Goal: Book appointment/travel/reservation

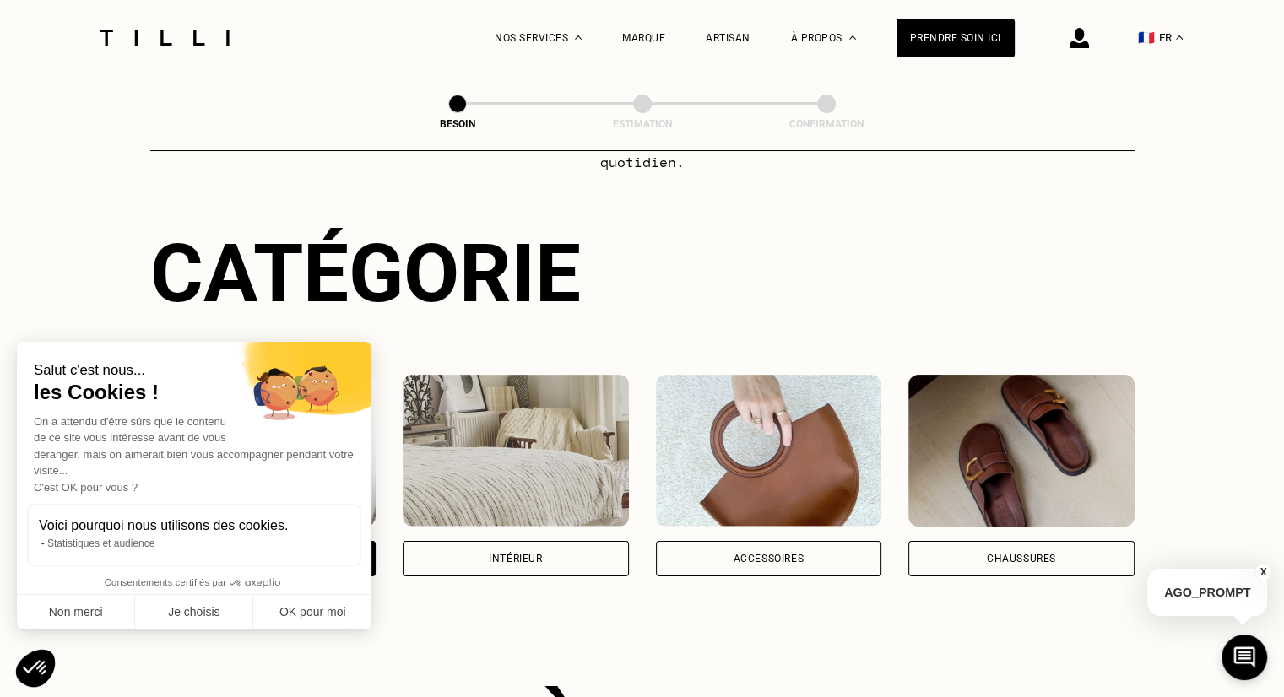
scroll to position [550, 0]
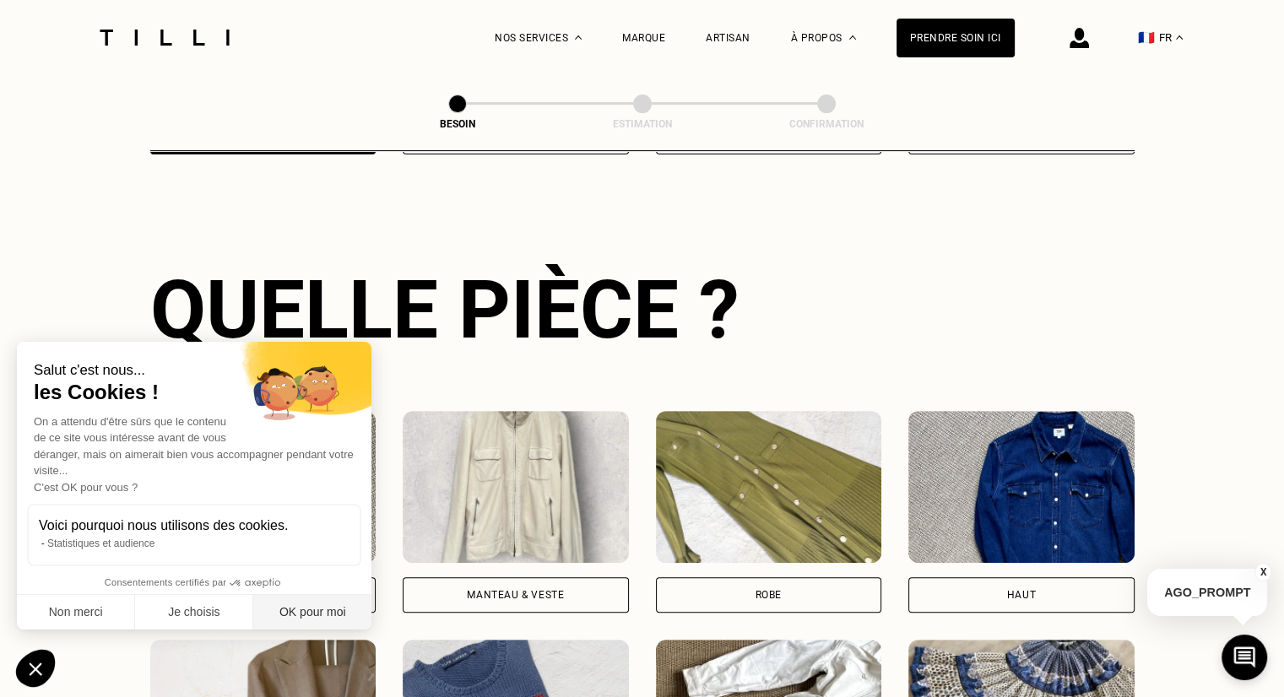
click at [294, 625] on button "OK pour moi" at bounding box center [312, 612] width 118 height 35
checkbox input "true"
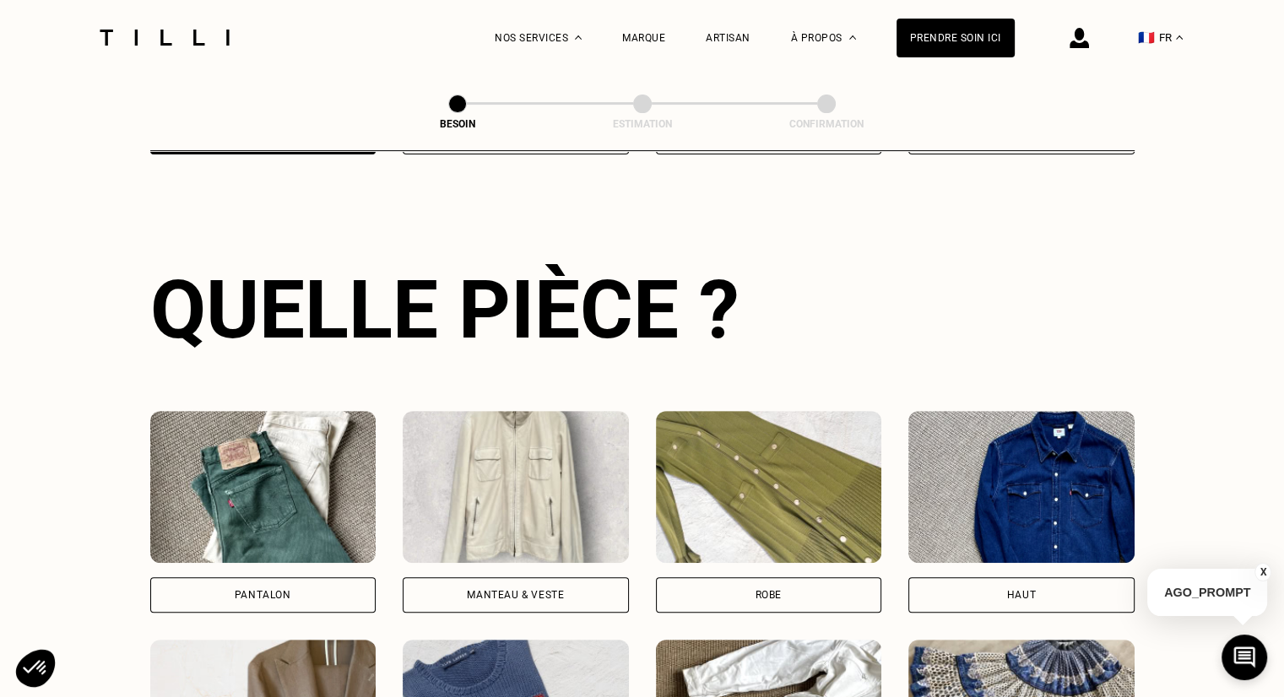
click at [360, 582] on div "Pantalon" at bounding box center [263, 594] width 226 height 35
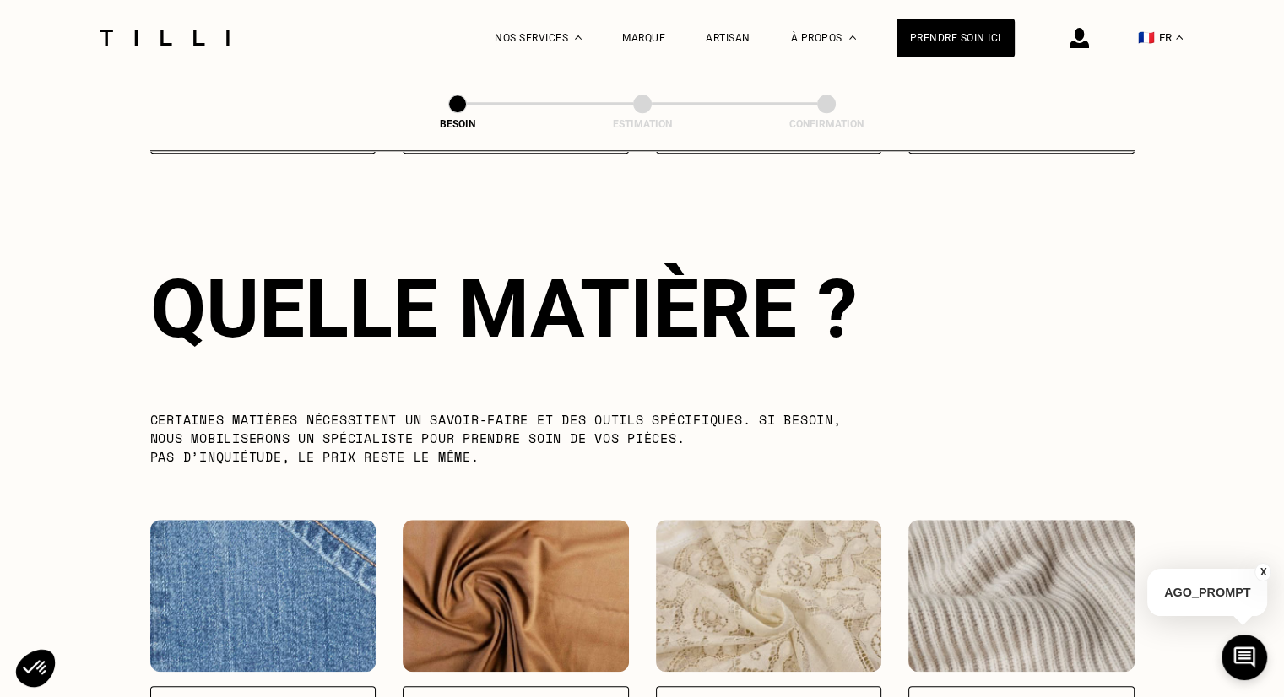
scroll to position [1468, 0]
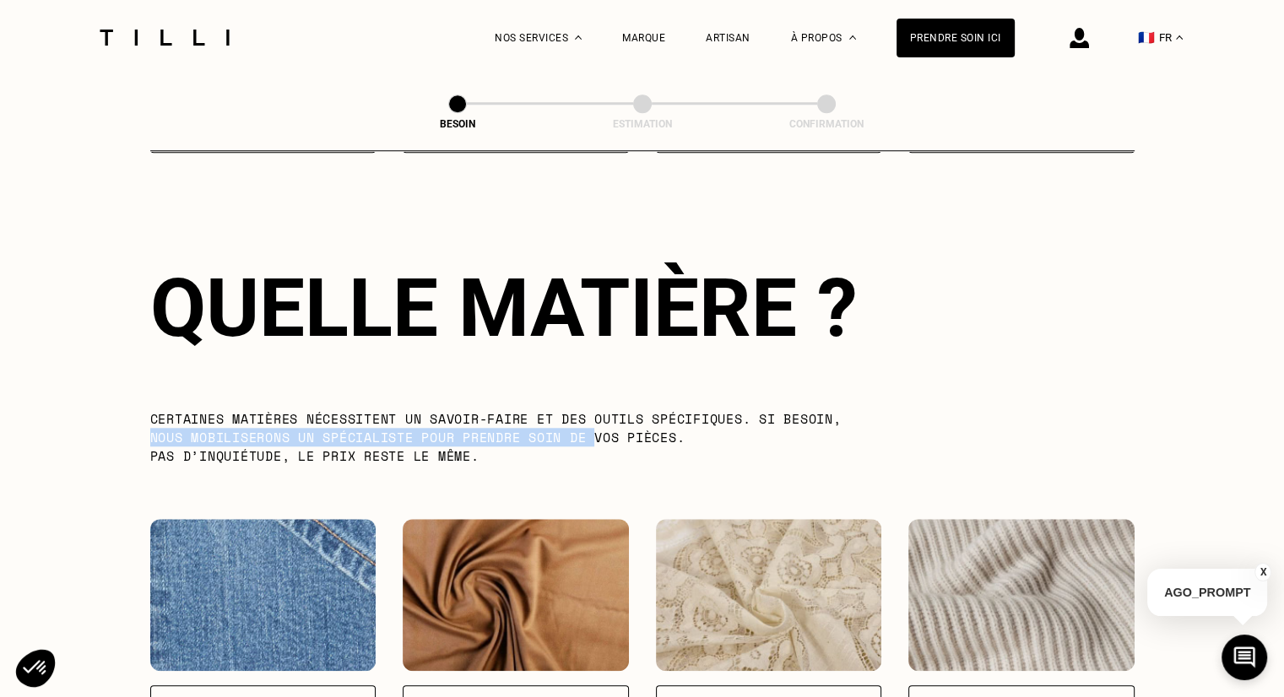
drag, startPoint x: 132, startPoint y: 416, endPoint x: 603, endPoint y: 413, distance: 471.0
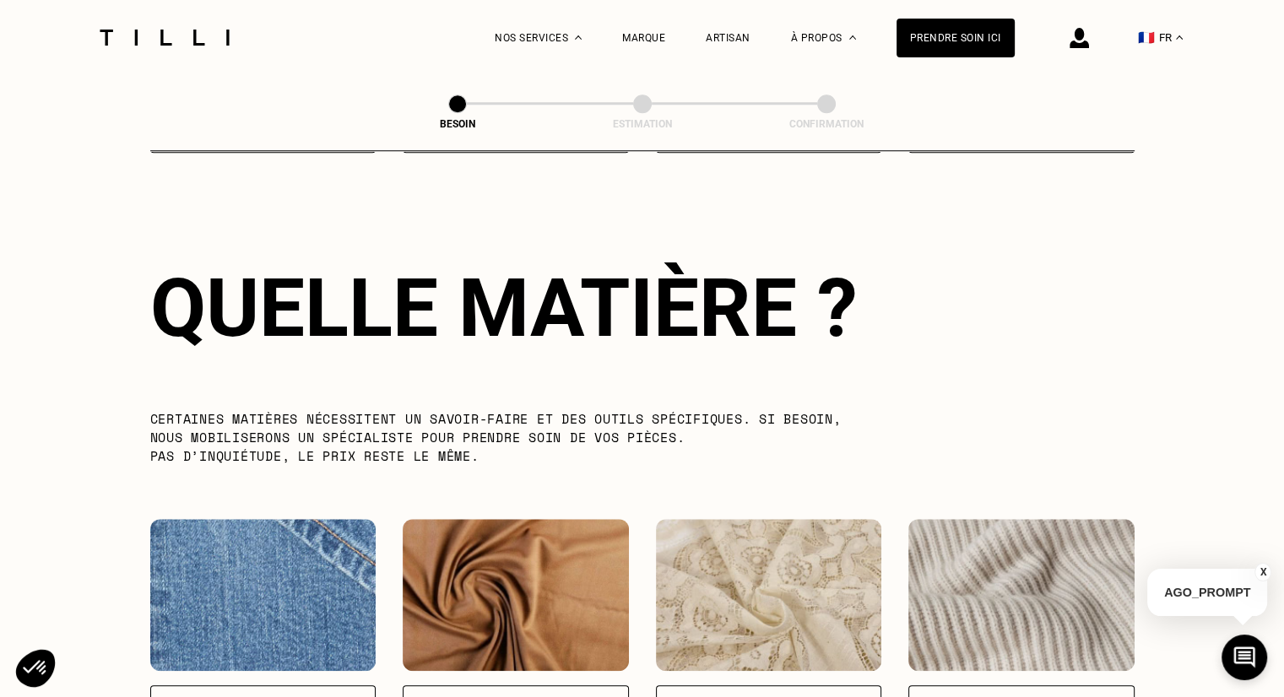
click at [604, 413] on p "Certaines matières nécessitent un savoir-faire et des outils spécifiques. Si be…" at bounding box center [513, 437] width 727 height 56
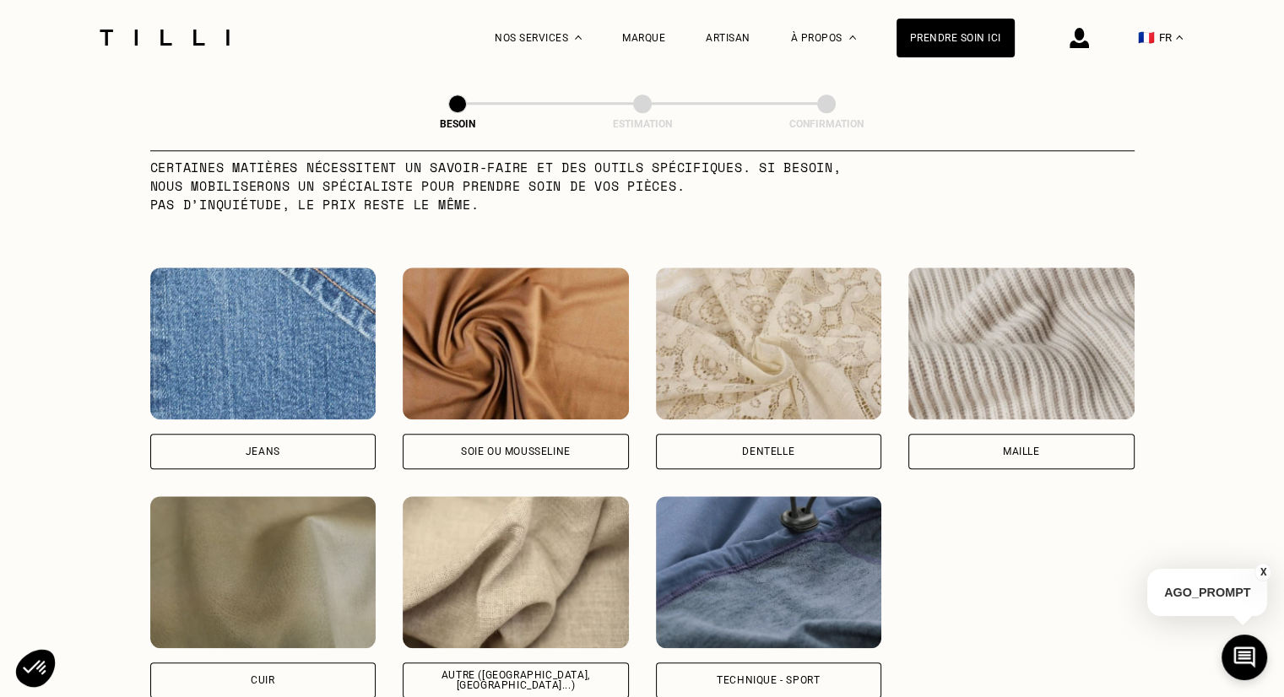
scroll to position [1806, 0]
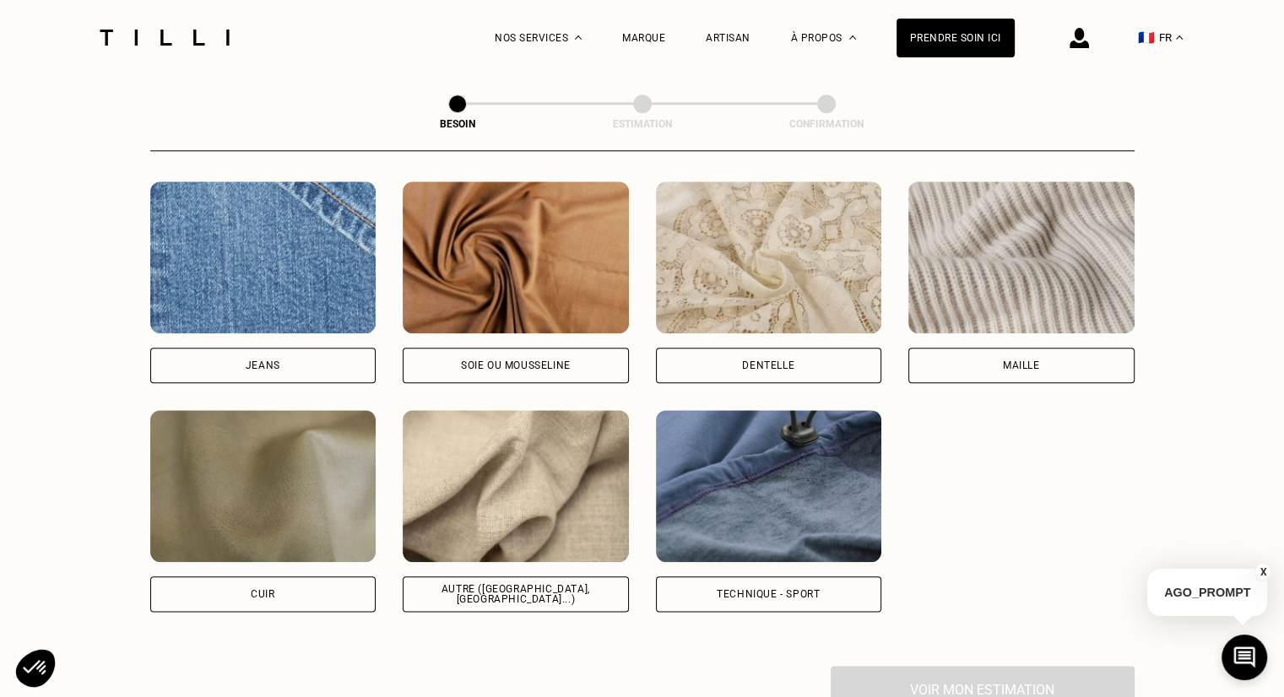
click at [570, 593] on div "Autre ([GEOGRAPHIC_DATA], [GEOGRAPHIC_DATA]...)" at bounding box center [516, 594] width 226 height 35
select select "FR"
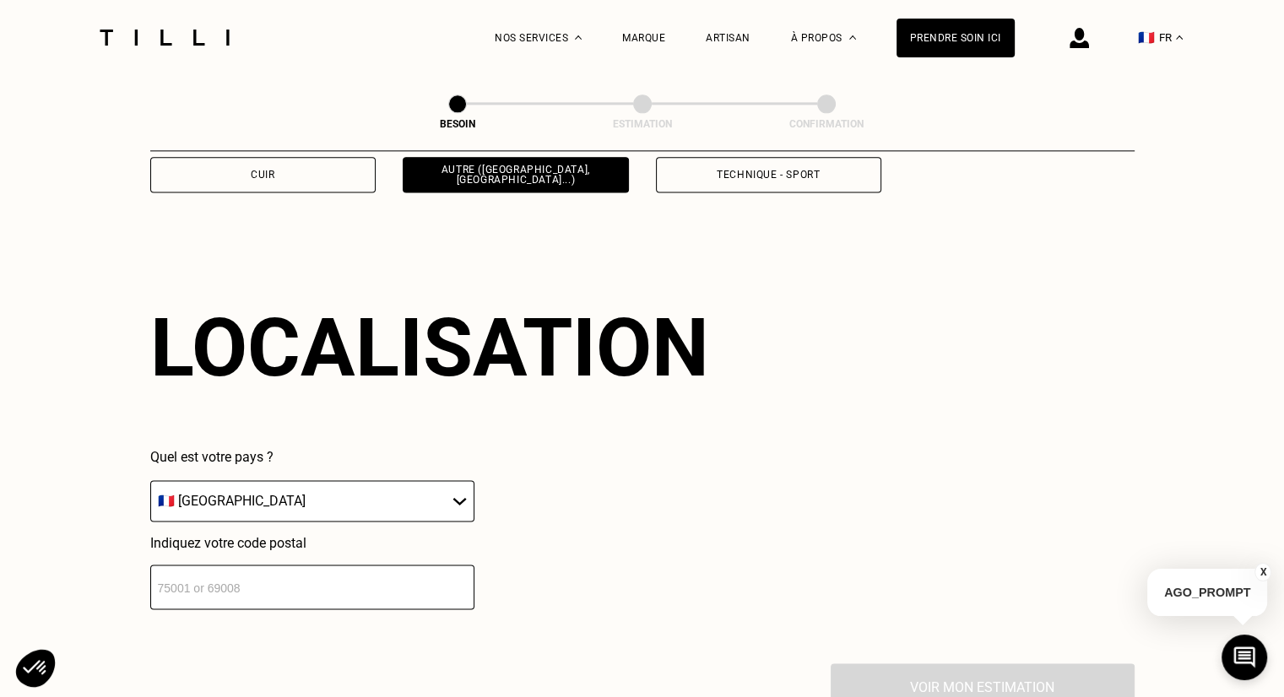
scroll to position [2267, 0]
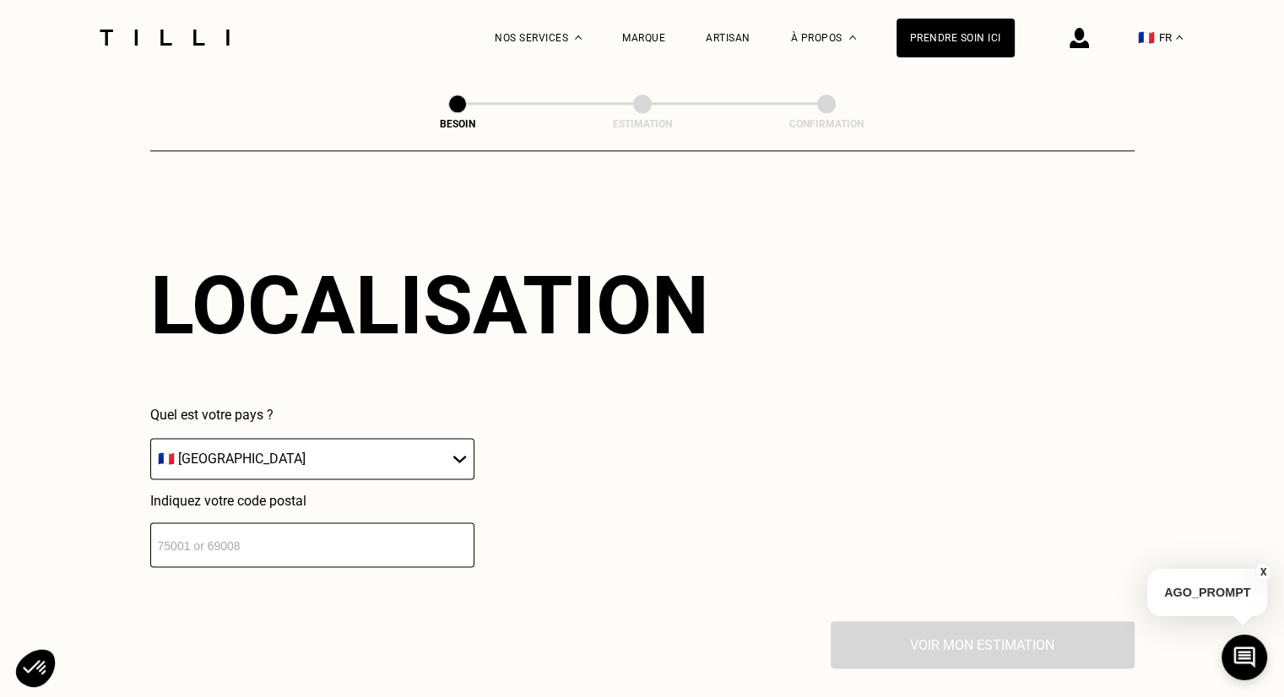
click at [296, 441] on select "🇩🇪 [GEOGRAPHIC_DATA] 🇦🇹 [GEOGRAPHIC_DATA] 🇧🇪 [GEOGRAPHIC_DATA] 🇧🇬 Bulgarie 🇨🇾 C…" at bounding box center [312, 458] width 324 height 41
click at [632, 483] on div "Quel est votre pays ? 🇩🇪 [GEOGRAPHIC_DATA] 🇦🇹 [GEOGRAPHIC_DATA] 🇧🇪 [GEOGRAPHIC_…" at bounding box center [429, 487] width 559 height 160
click at [368, 534] on input "number" at bounding box center [312, 544] width 324 height 45
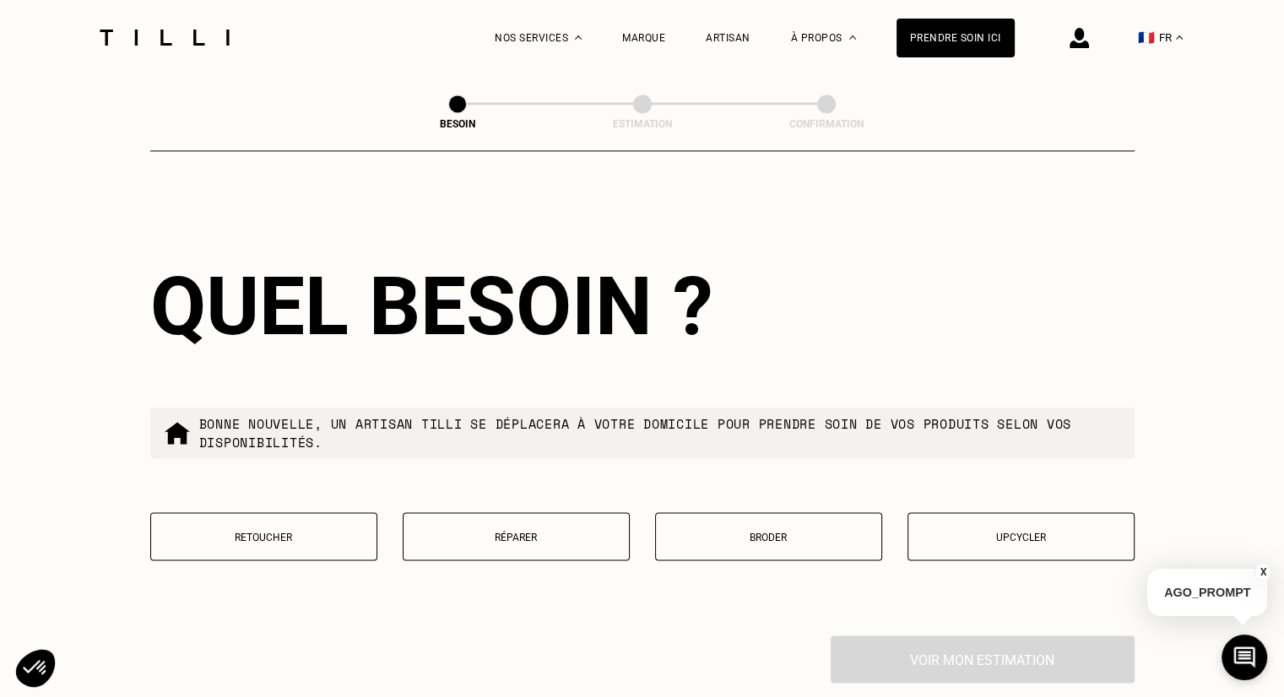
scroll to position [2688, 0]
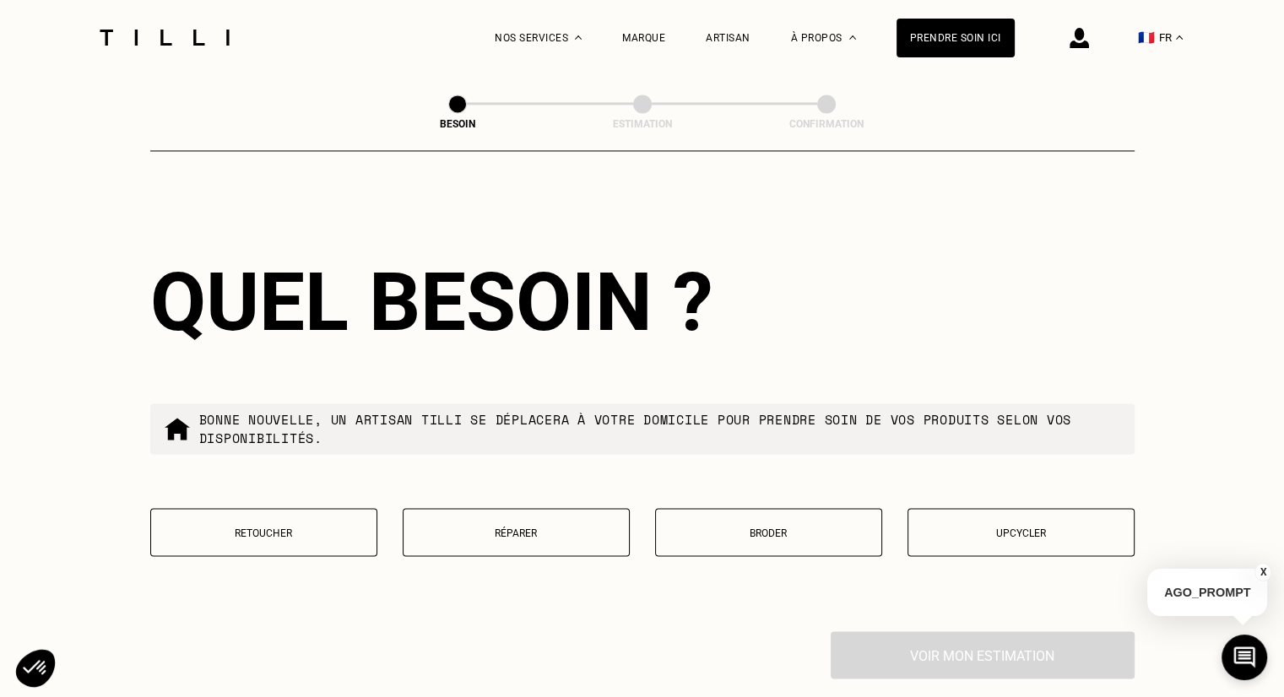
type input "14000"
click at [324, 538] on button "Retoucher" at bounding box center [263, 532] width 227 height 48
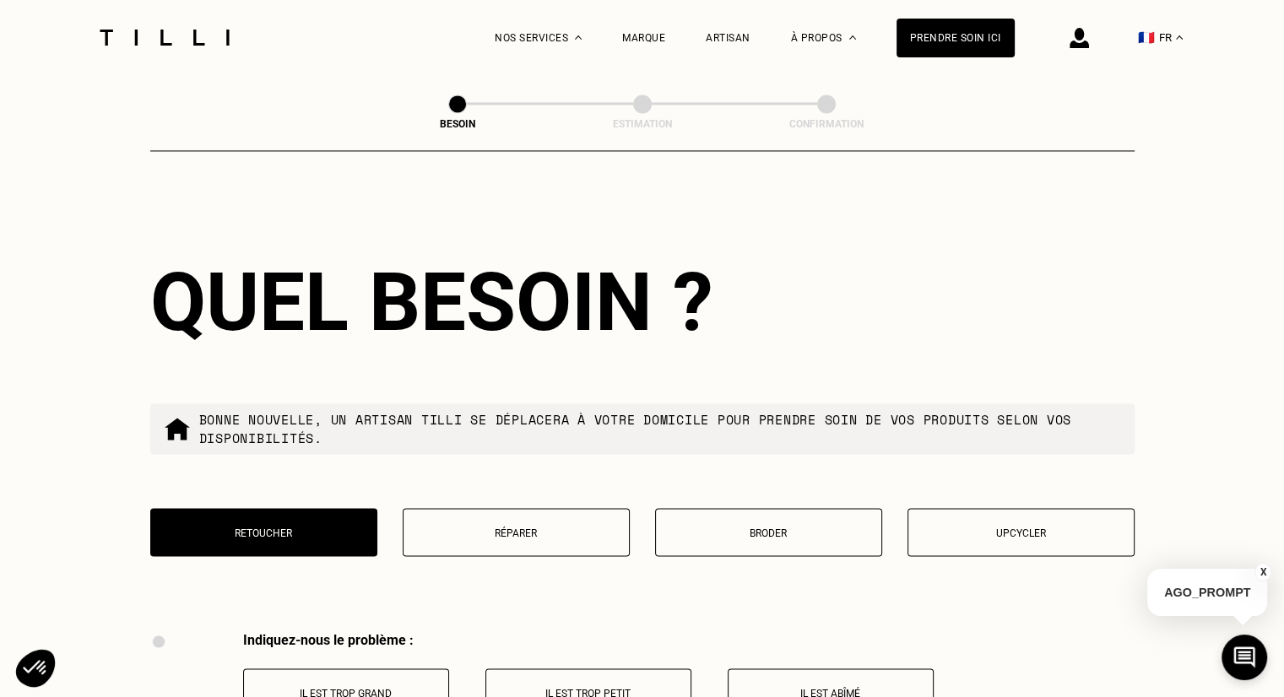
click at [591, 534] on button "Réparer" at bounding box center [516, 532] width 227 height 48
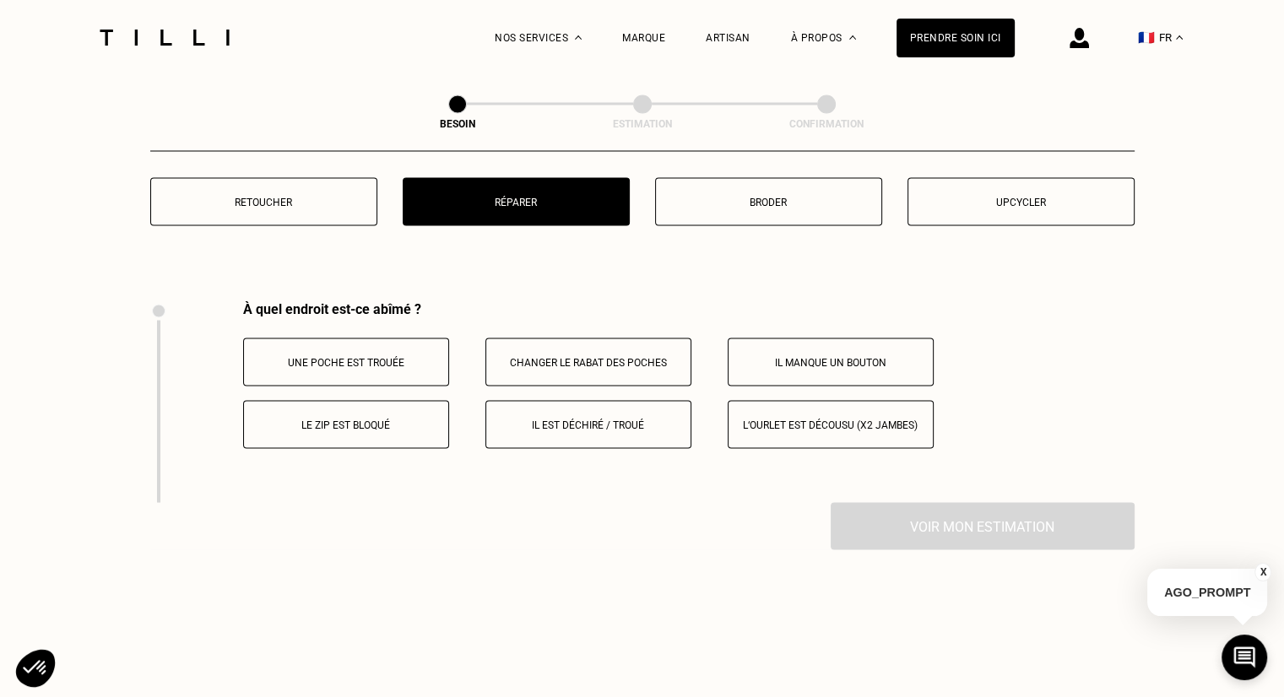
scroll to position [2867, 0]
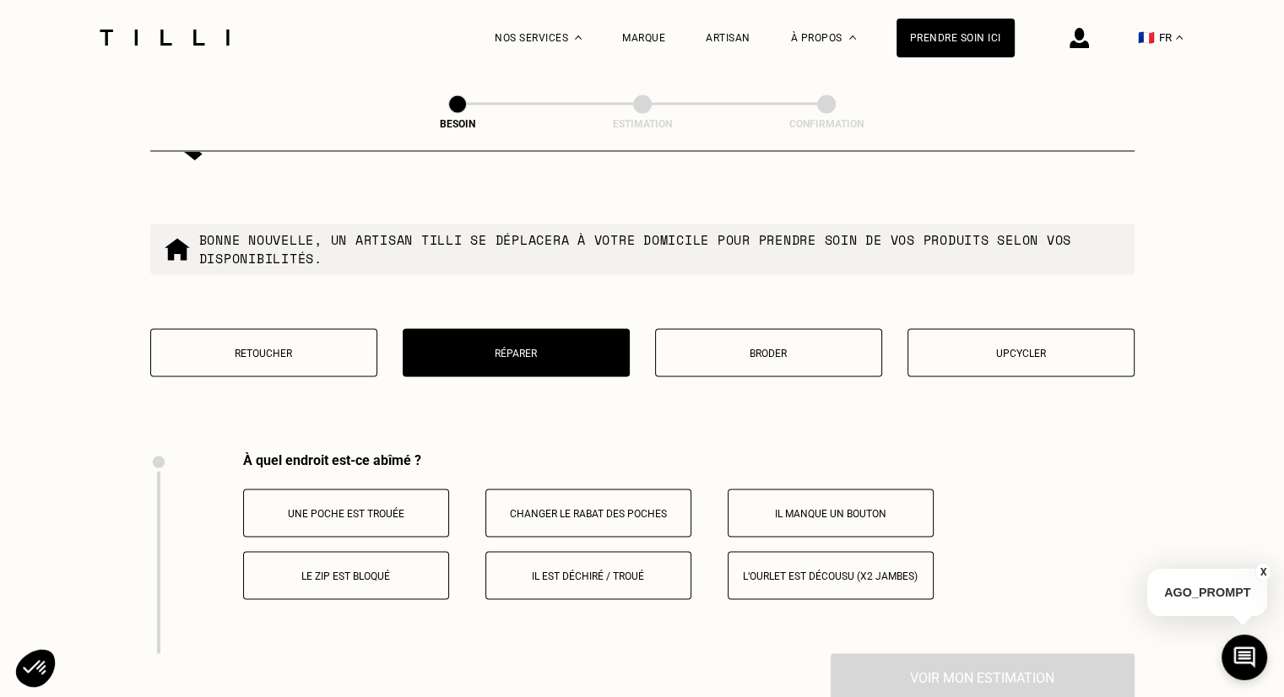
click at [268, 347] on p "Retoucher" at bounding box center [264, 353] width 208 height 12
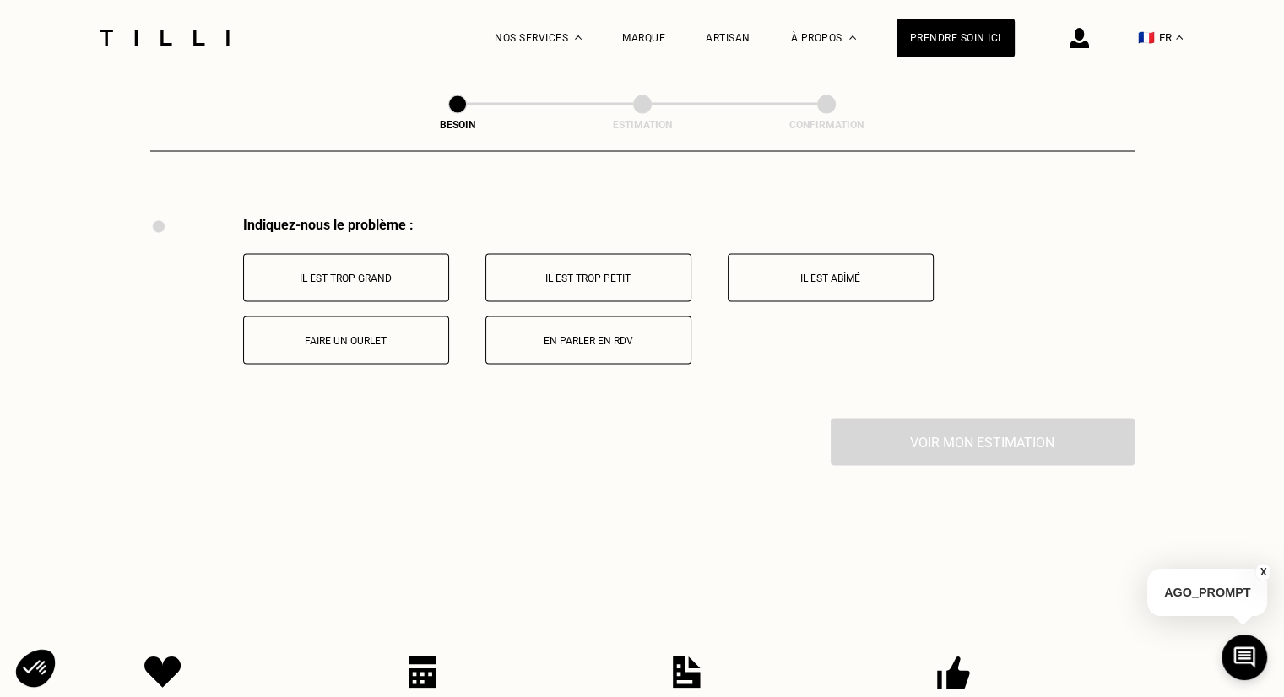
scroll to position [3121, 0]
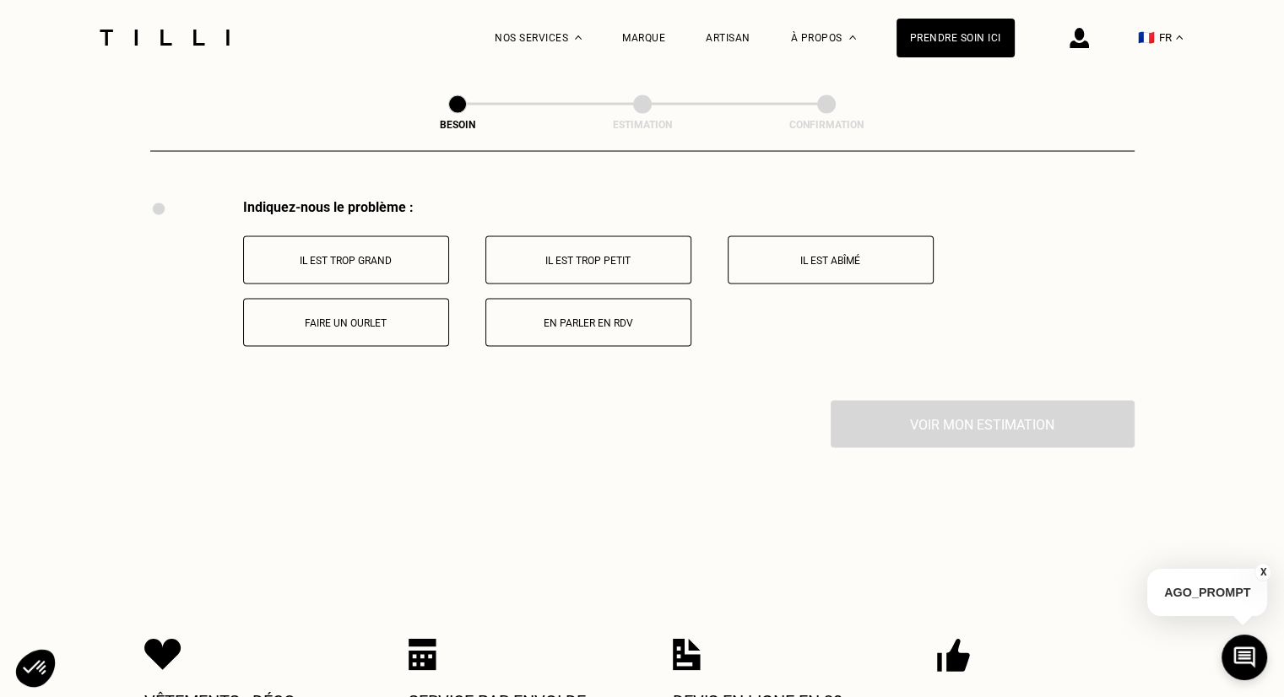
click at [842, 254] on p "Il est abîmé" at bounding box center [830, 260] width 187 height 12
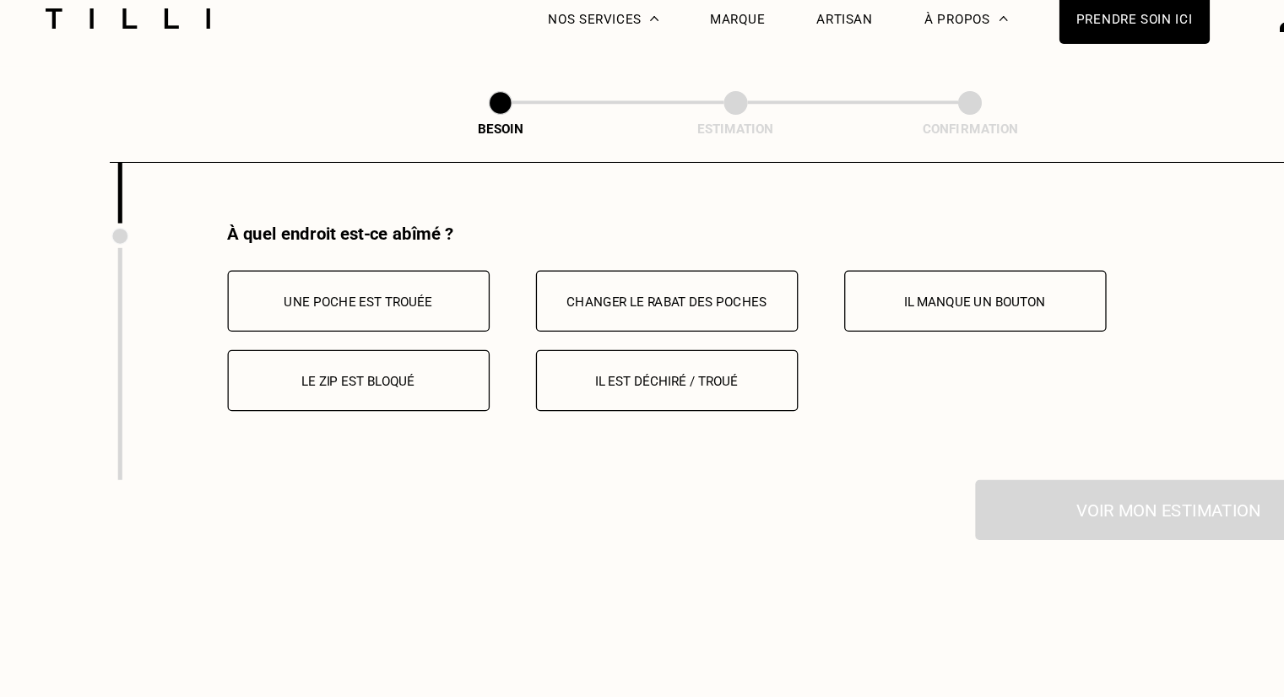
scroll to position [3322, 0]
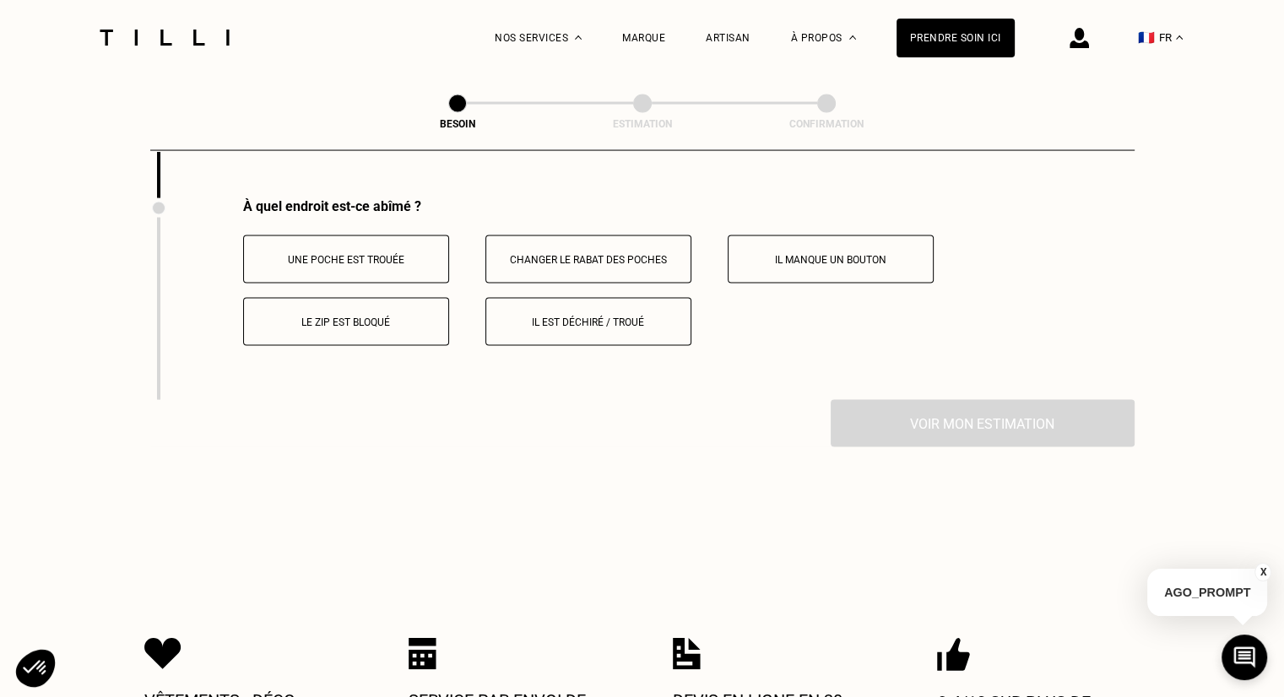
click at [652, 333] on button "Il est déchiré / troué" at bounding box center [588, 322] width 206 height 48
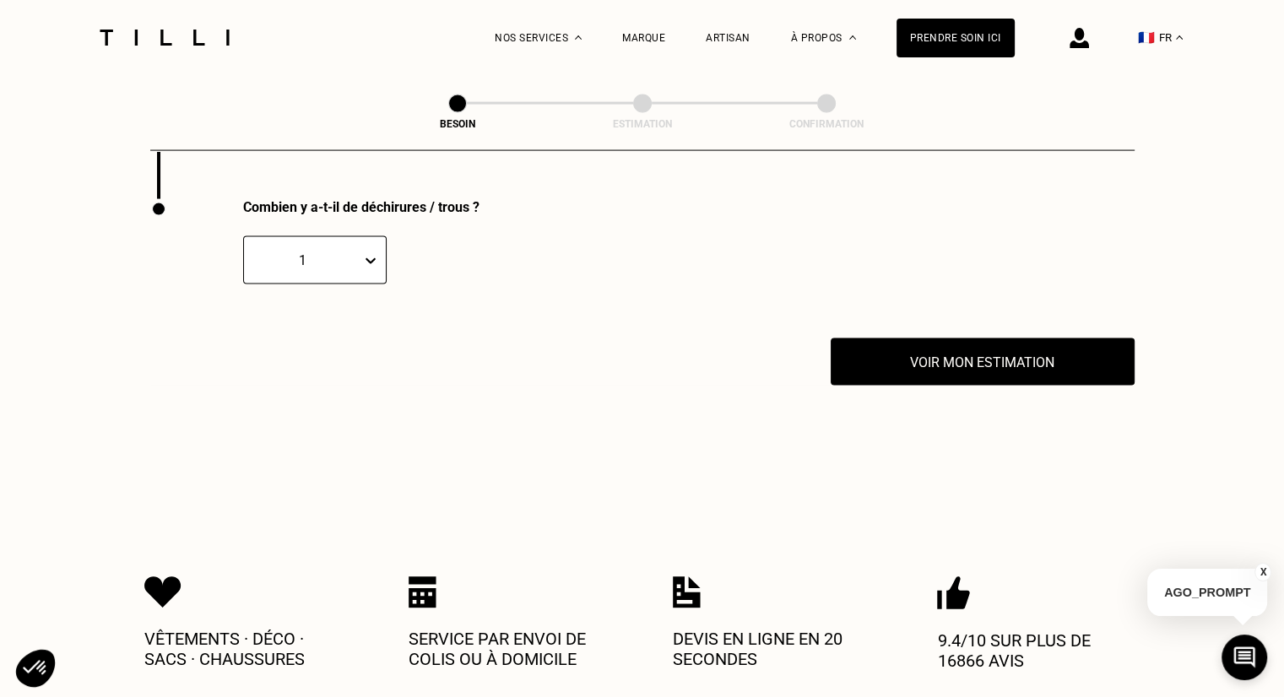
scroll to position [3525, 0]
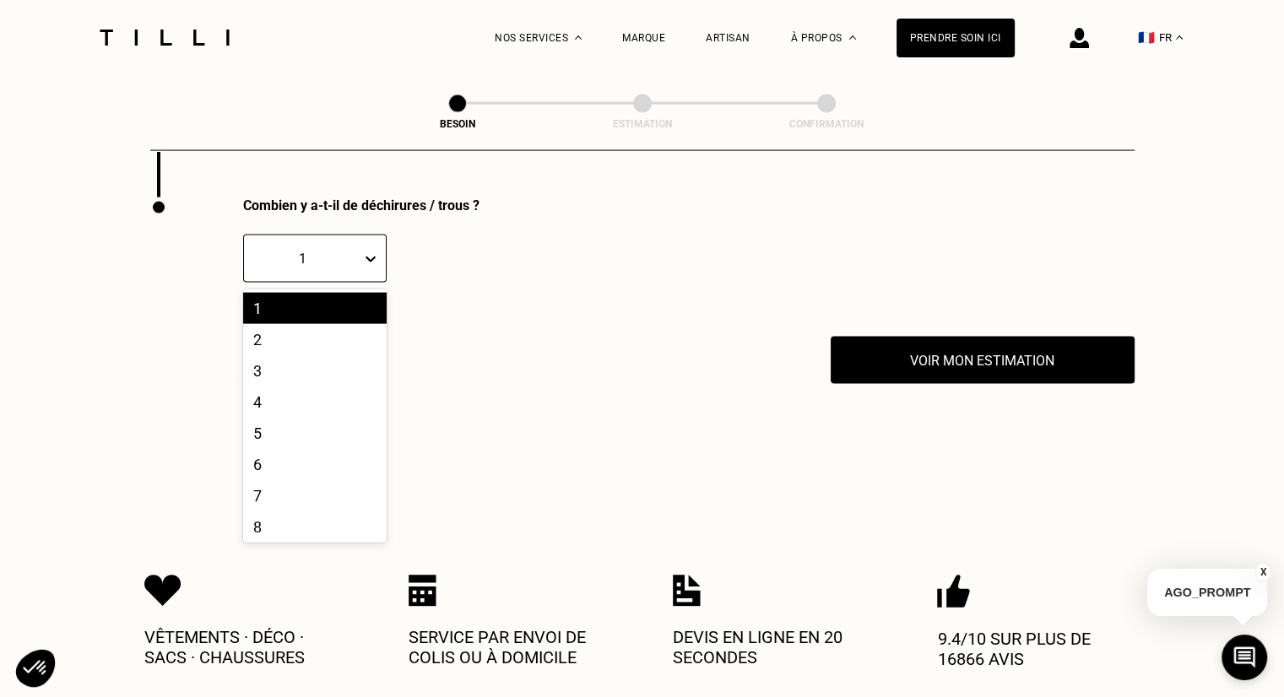
click at [351, 252] on div "1" at bounding box center [302, 259] width 100 height 16
click at [645, 252] on p at bounding box center [661, 259] width 477 height 48
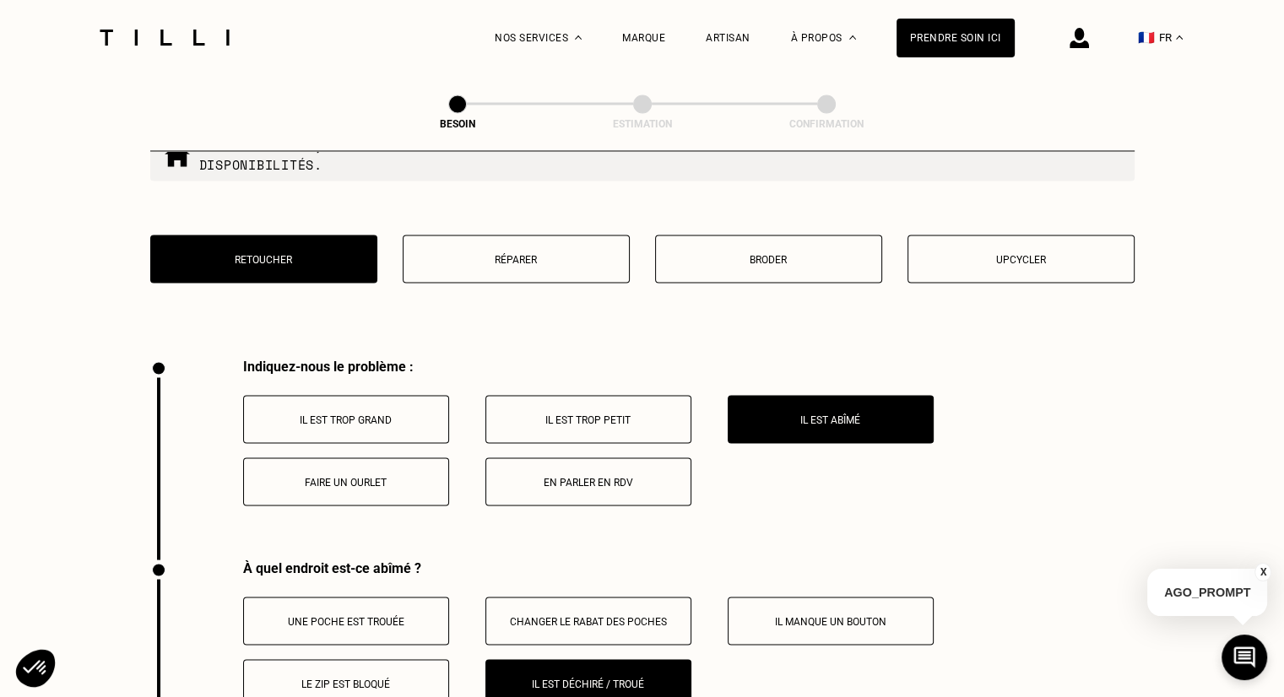
scroll to position [2934, 0]
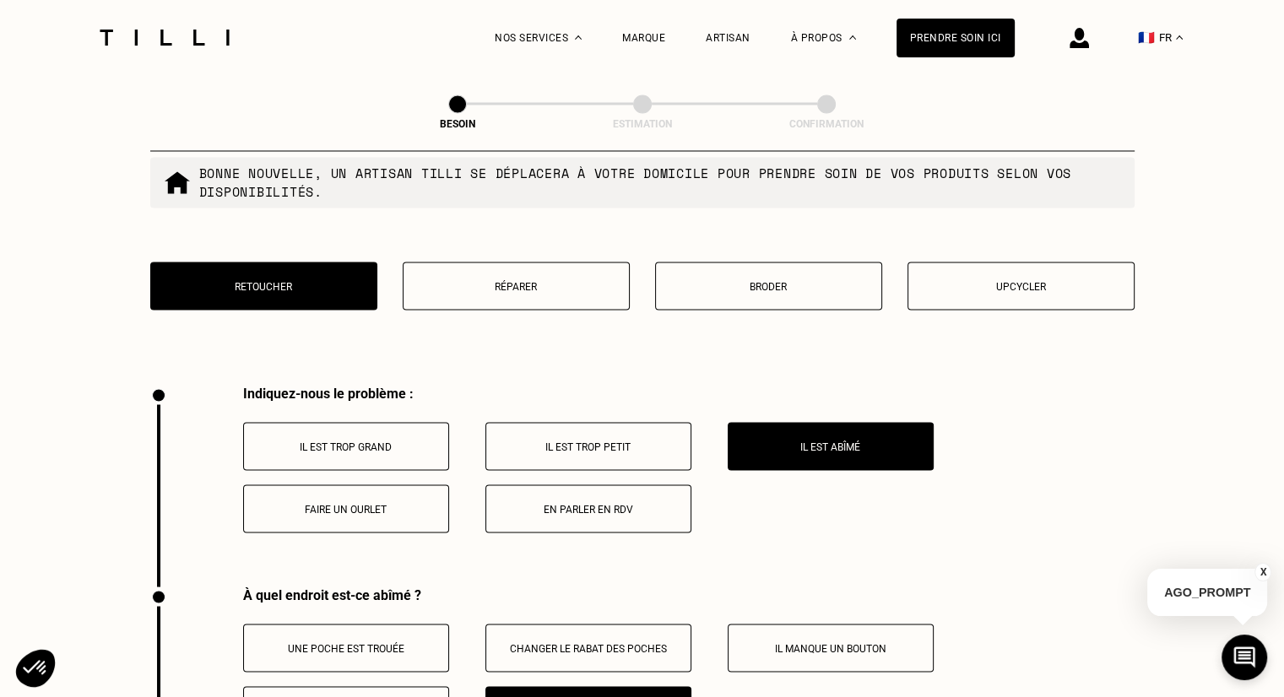
click at [571, 280] on p "Réparer" at bounding box center [516, 286] width 208 height 12
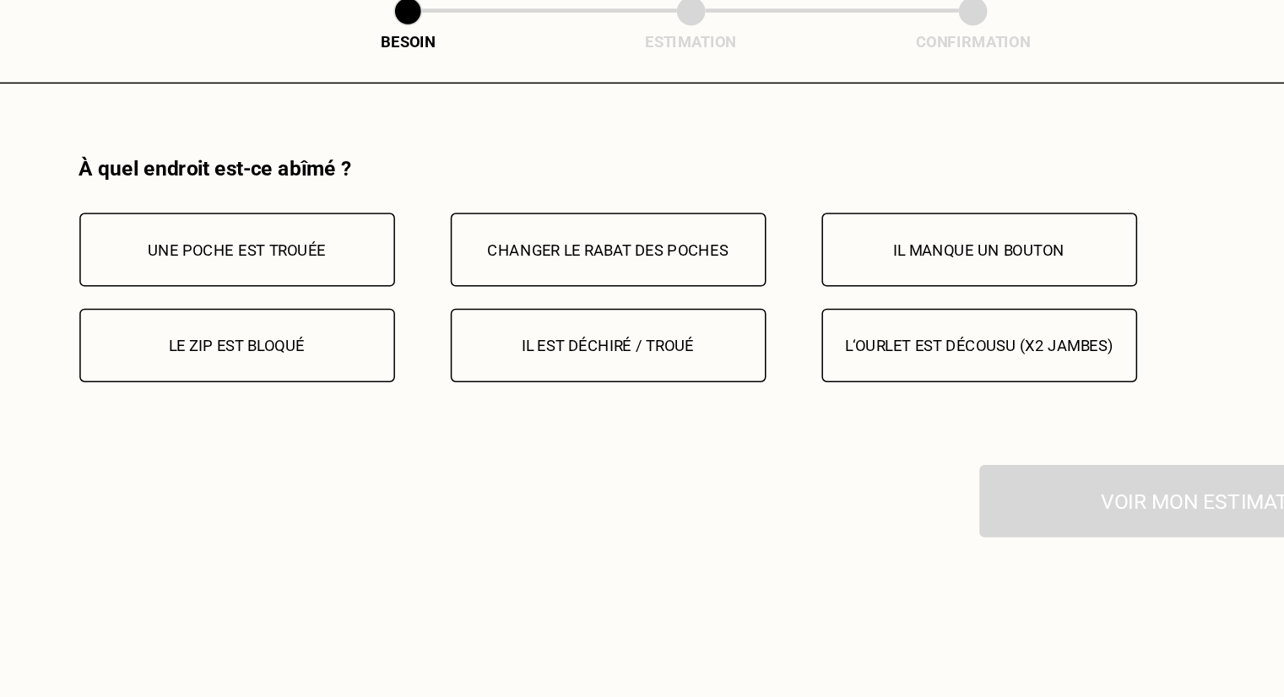
scroll to position [3121, 0]
click at [867, 326] on button "L‘ourlet est décousu (x2 jambes)" at bounding box center [831, 322] width 206 height 48
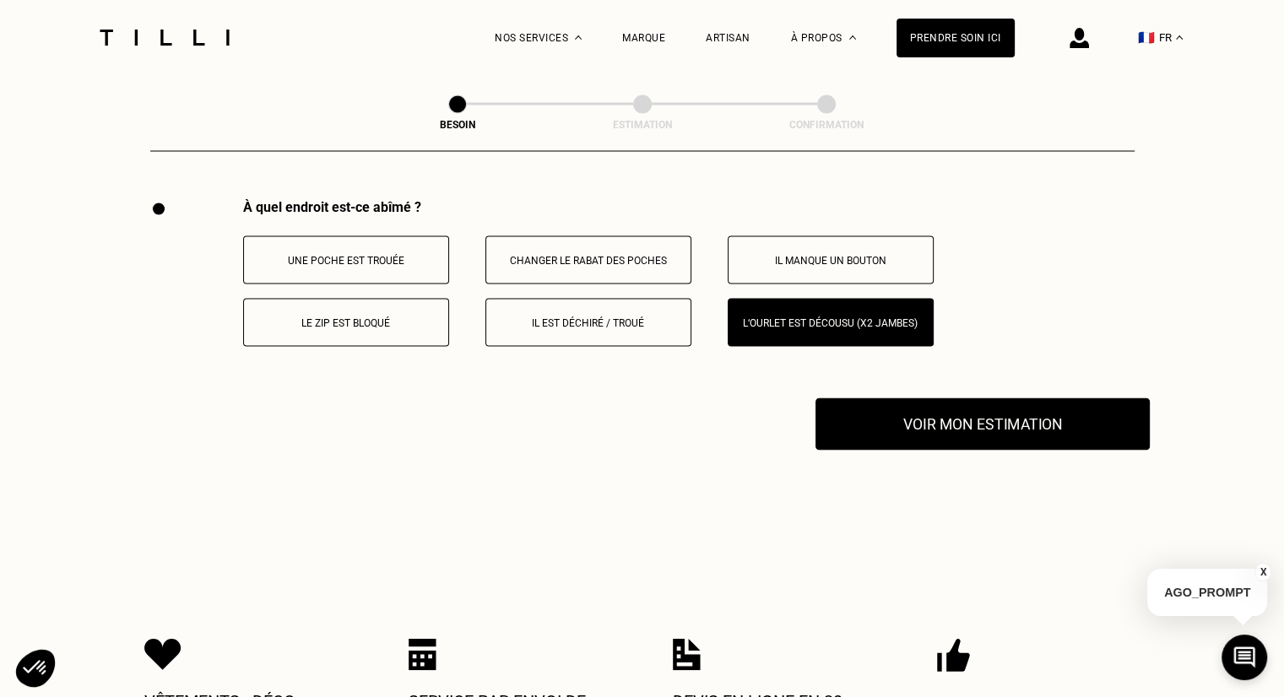
click at [999, 413] on button "Voir mon estimation" at bounding box center [982, 424] width 334 height 52
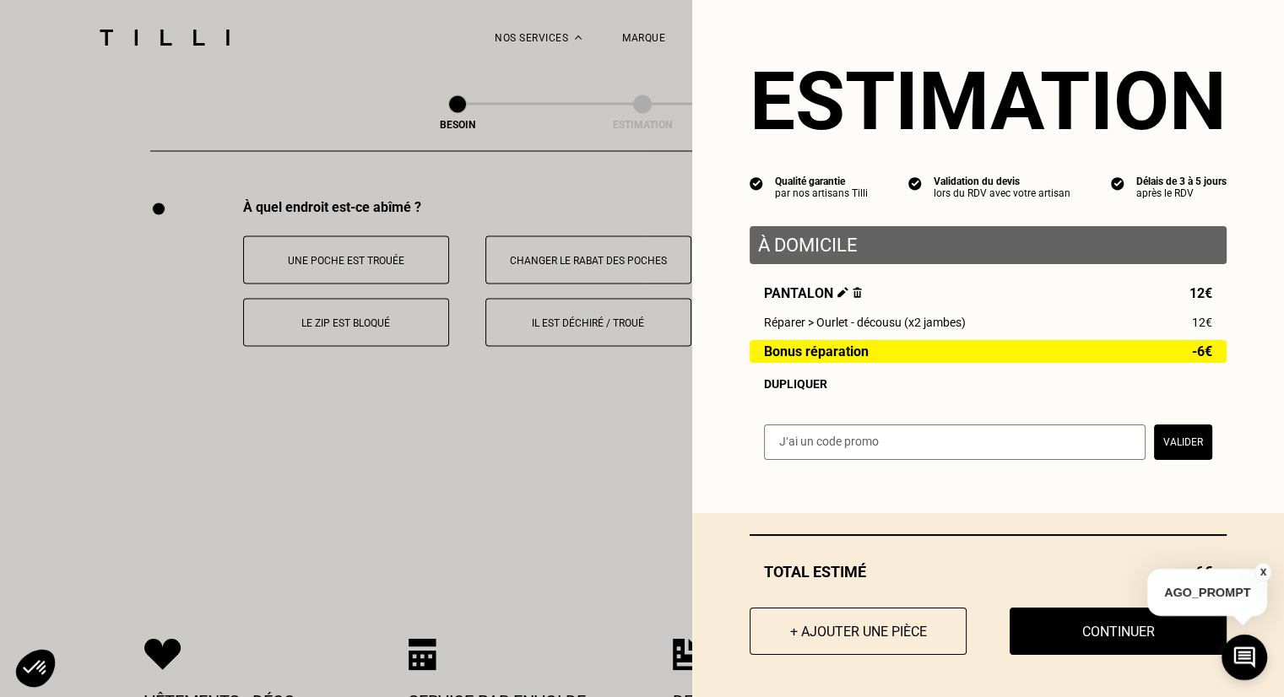
click at [1177, 449] on button "Valider" at bounding box center [1183, 442] width 58 height 35
click at [1039, 452] on input "text" at bounding box center [955, 442] width 382 height 35
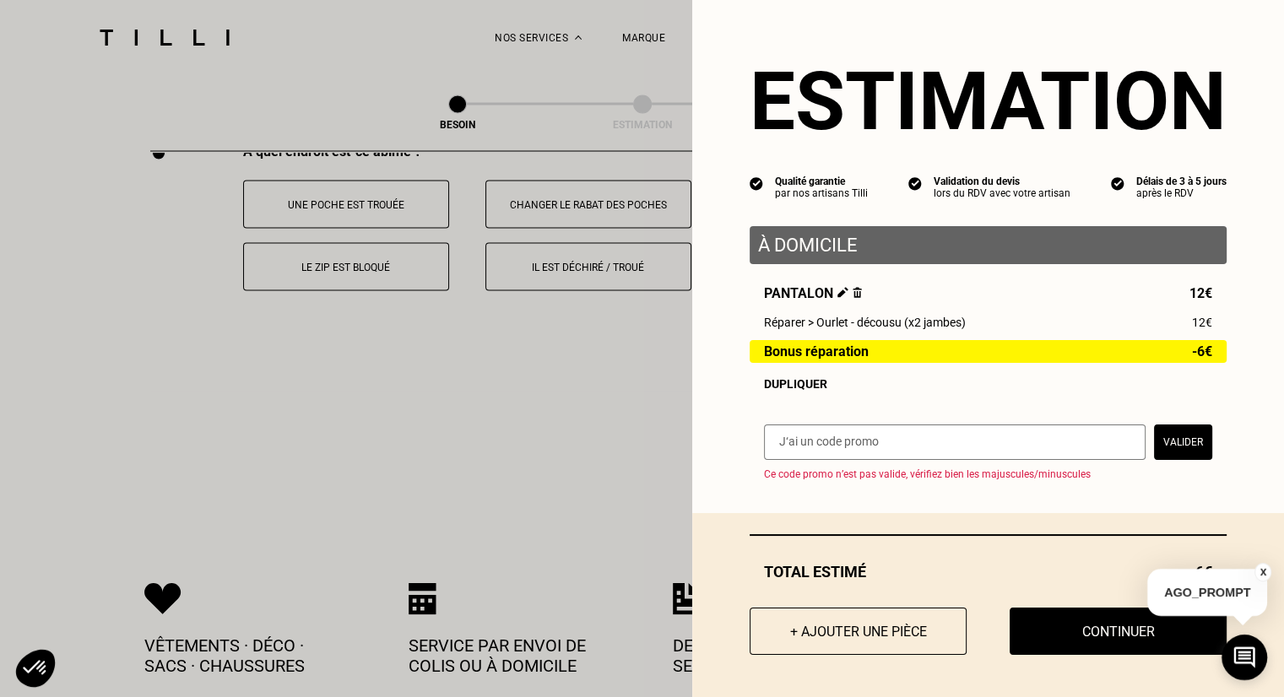
scroll to position [3205, 0]
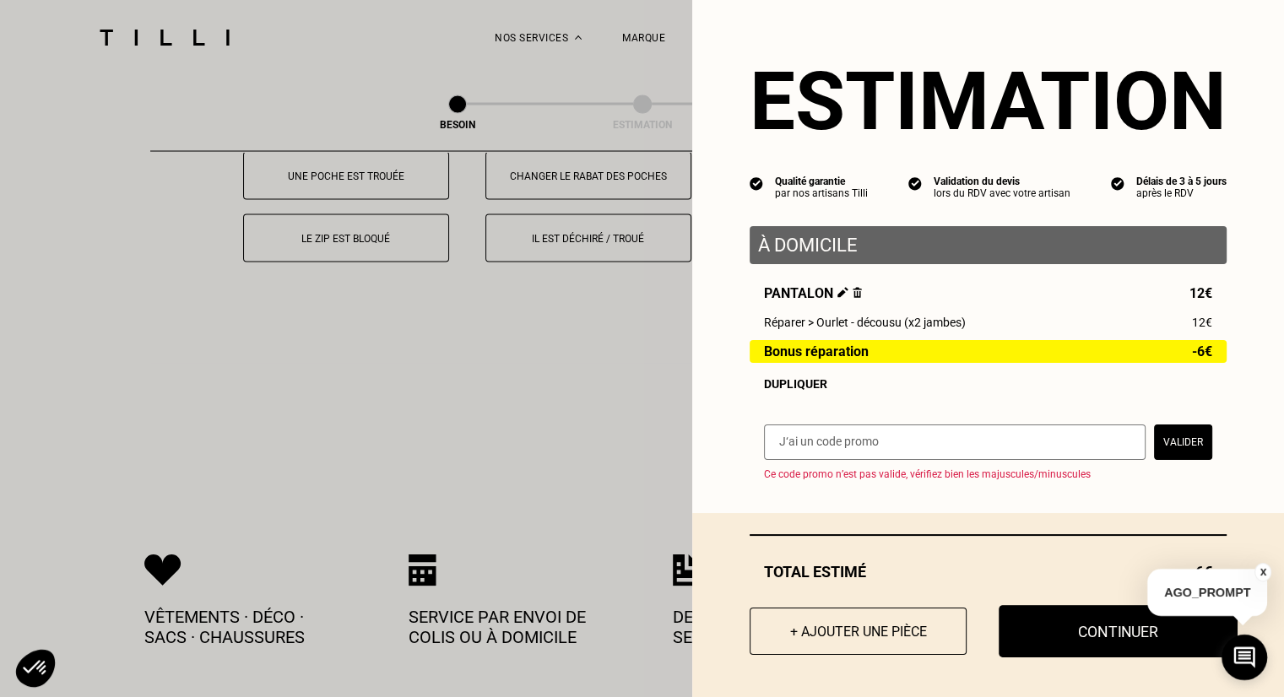
click at [1053, 636] on button "Continuer" at bounding box center [1118, 631] width 239 height 52
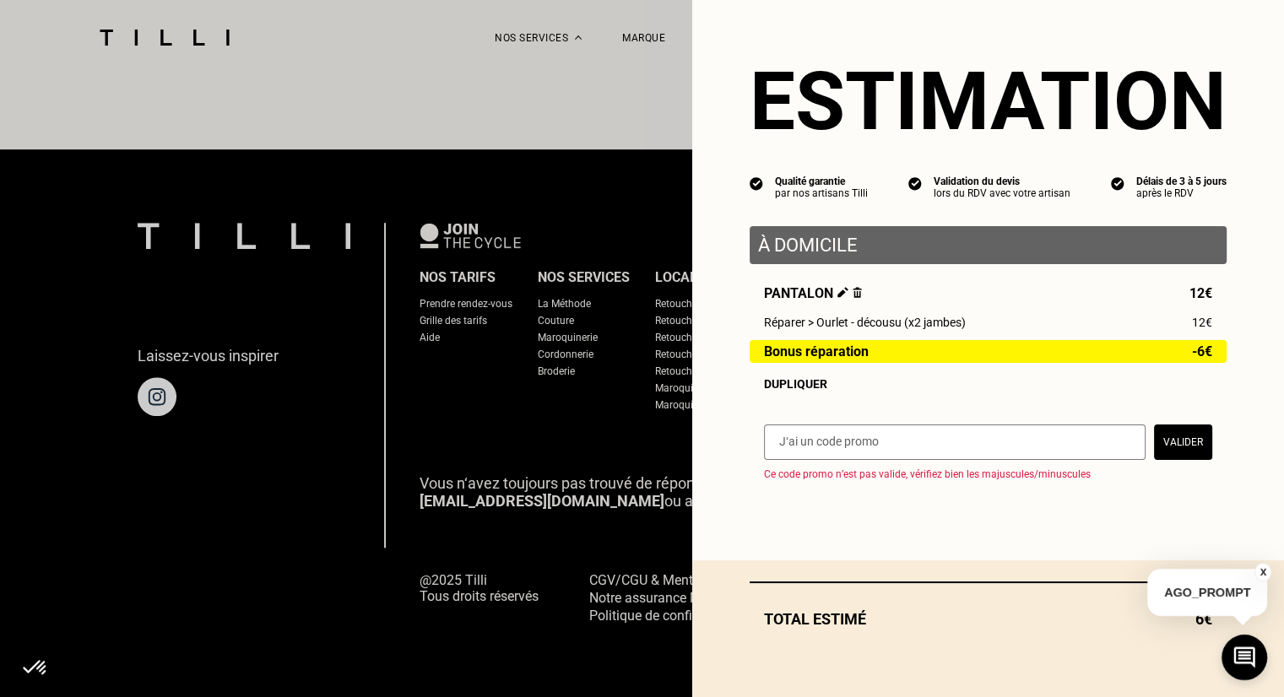
scroll to position [1011, 0]
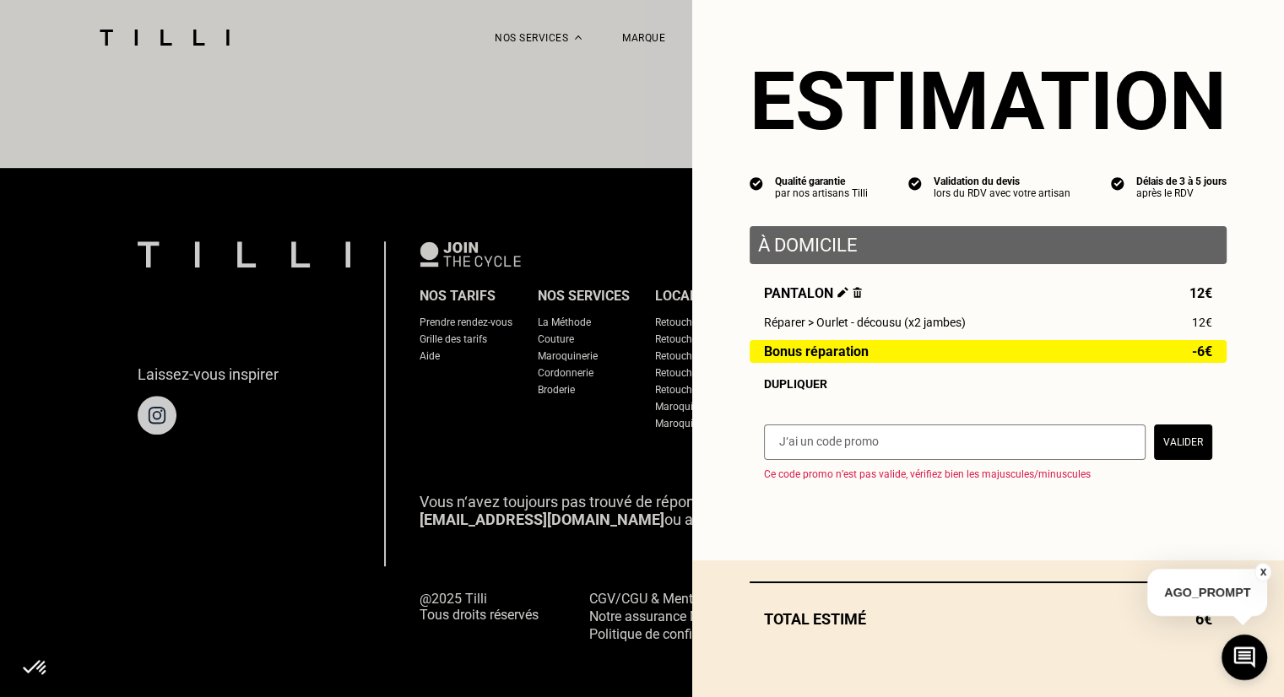
select select "FR"
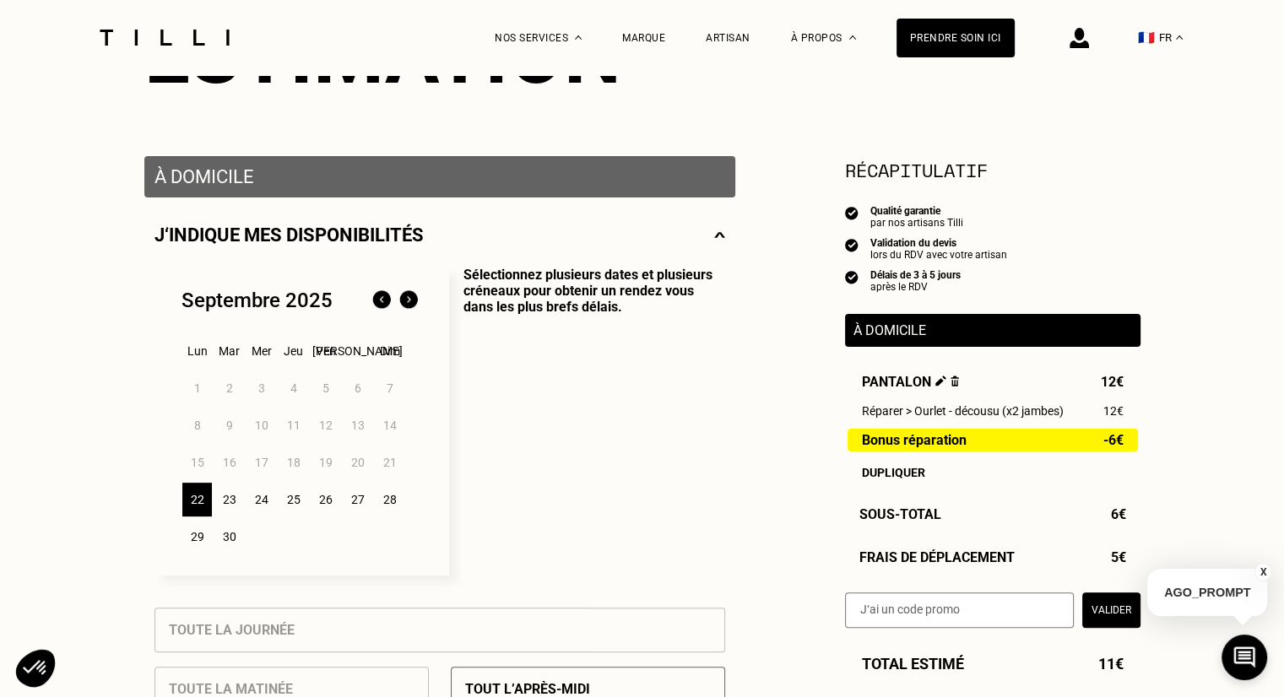
scroll to position [253, 0]
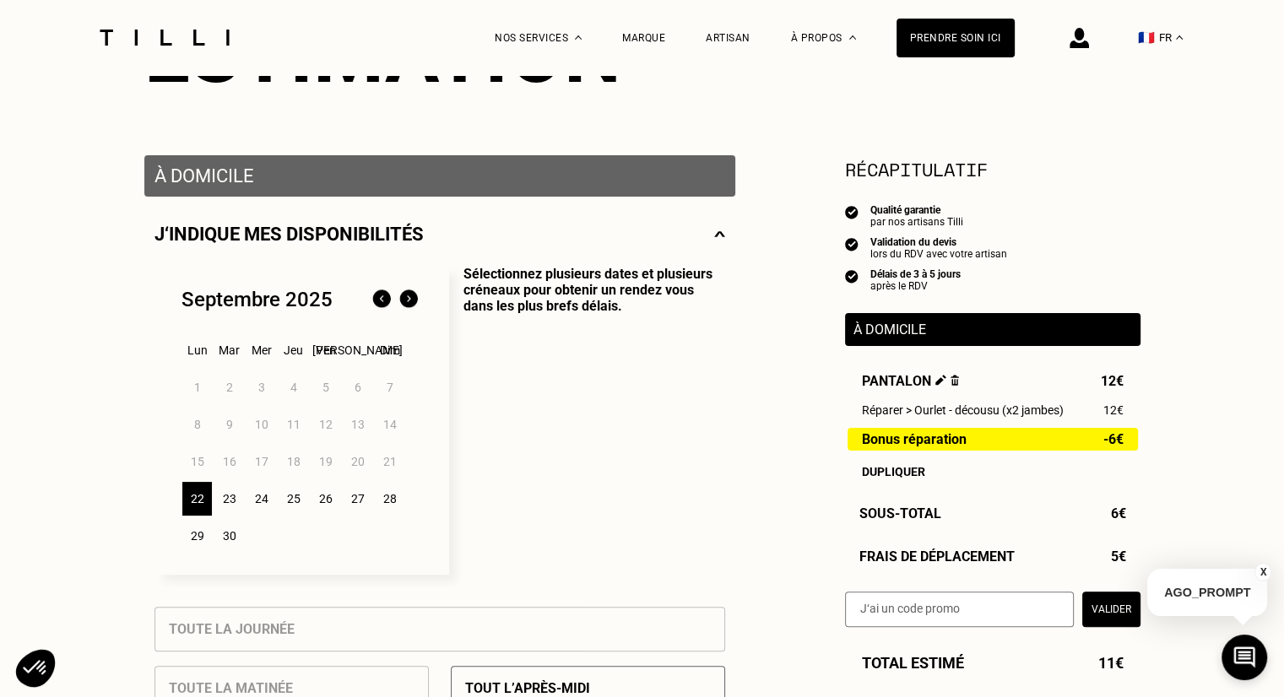
drag, startPoint x: 1211, startPoint y: 436, endPoint x: 1260, endPoint y: 463, distance: 55.9
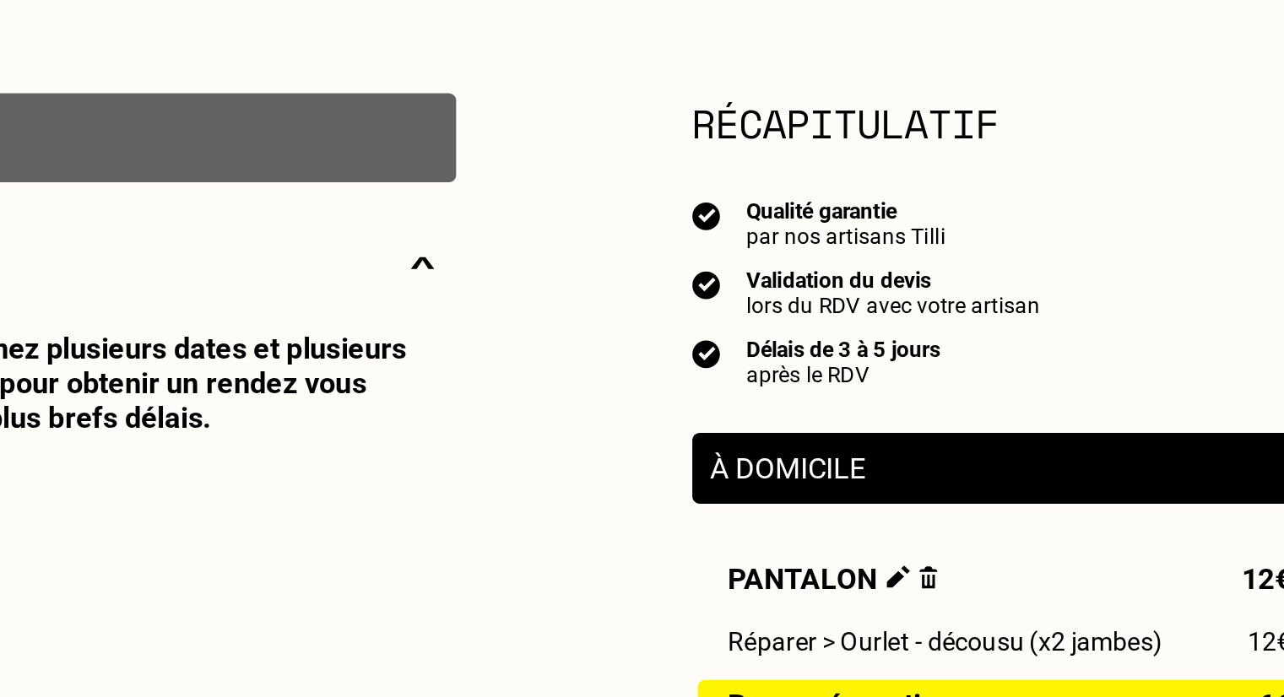
click at [948, 238] on div "Qualité garantie par nos artisans Tilli Validation du devis lors du RDV avec vo…" at bounding box center [992, 248] width 295 height 88
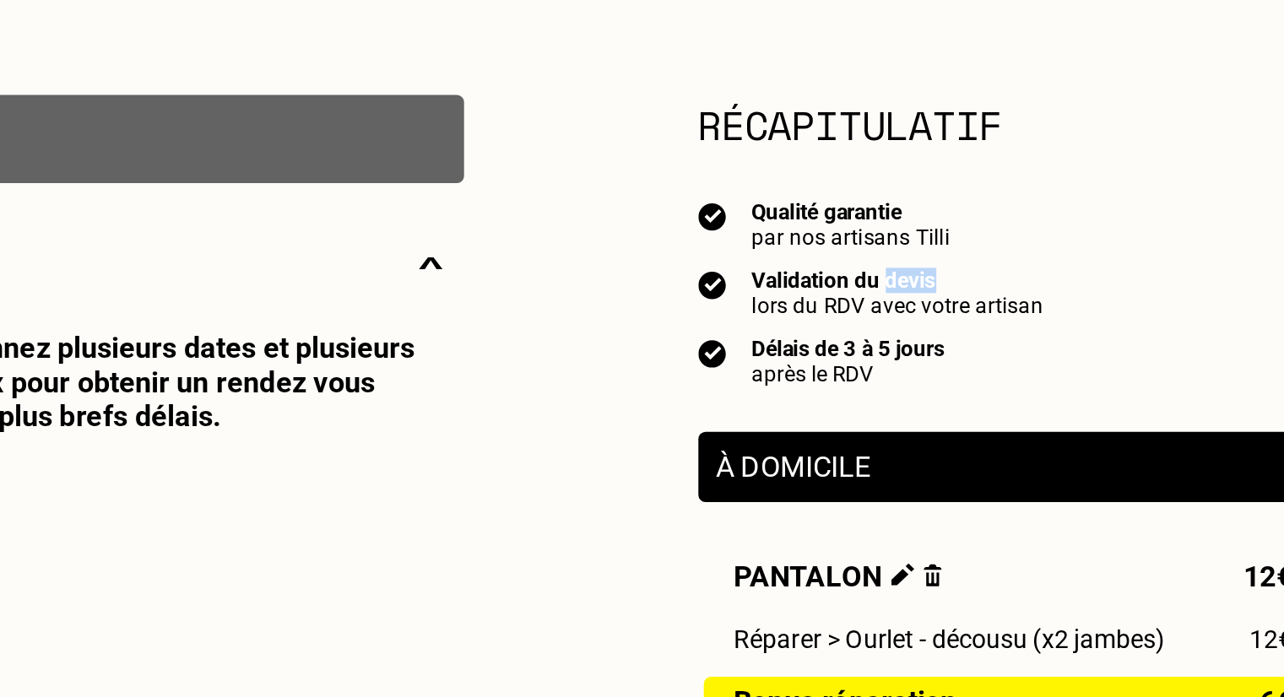
click at [948, 238] on div "Qualité garantie par nos artisans Tilli Validation du devis lors du RDV avec vo…" at bounding box center [992, 248] width 295 height 88
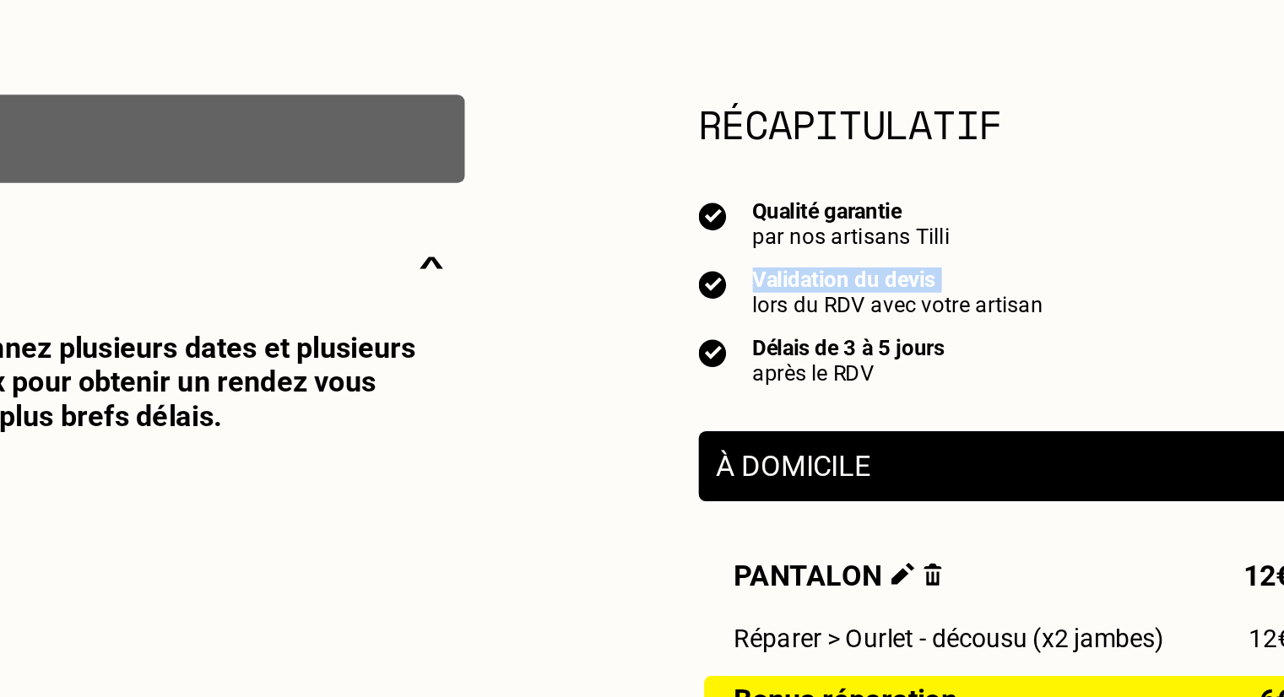
click at [948, 238] on div "Qualité garantie par nos artisans Tilli Validation du devis lors du RDV avec vo…" at bounding box center [992, 248] width 295 height 88
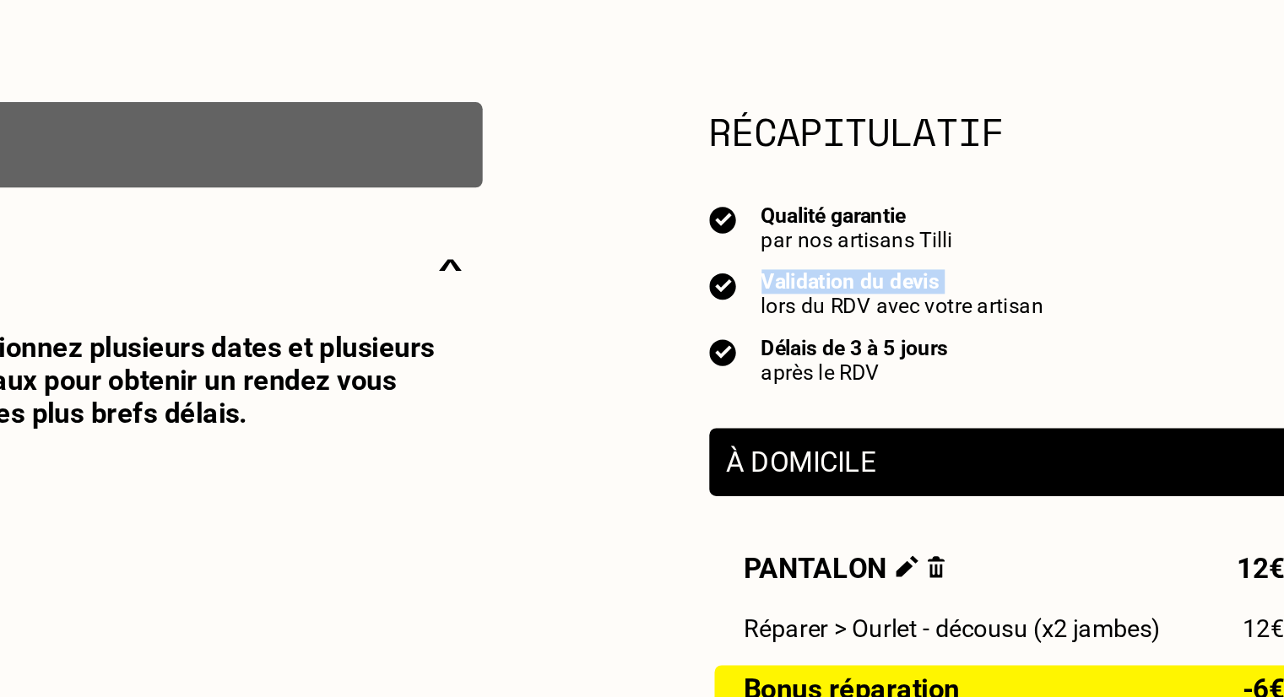
click at [1007, 246] on div "Validation du devis lors du RDV avec votre artisan" at bounding box center [992, 248] width 295 height 24
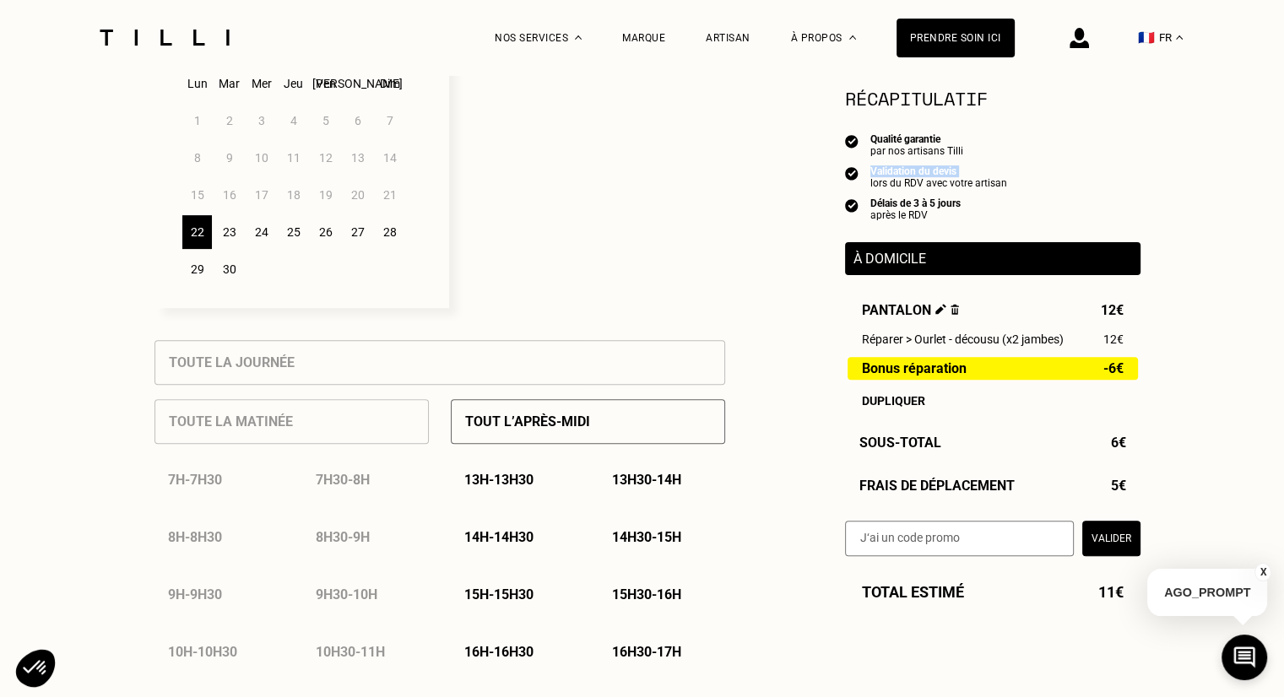
scroll to position [591, 0]
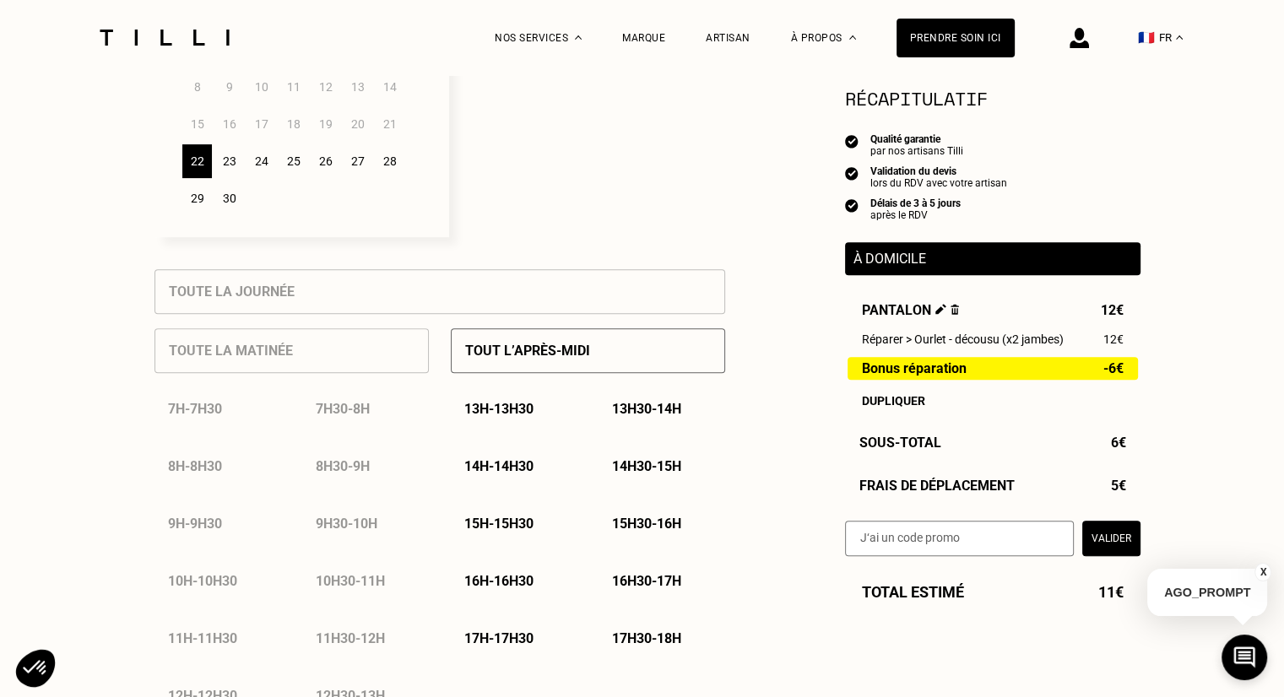
click at [670, 642] on p "17h30 - 18h" at bounding box center [646, 639] width 69 height 16
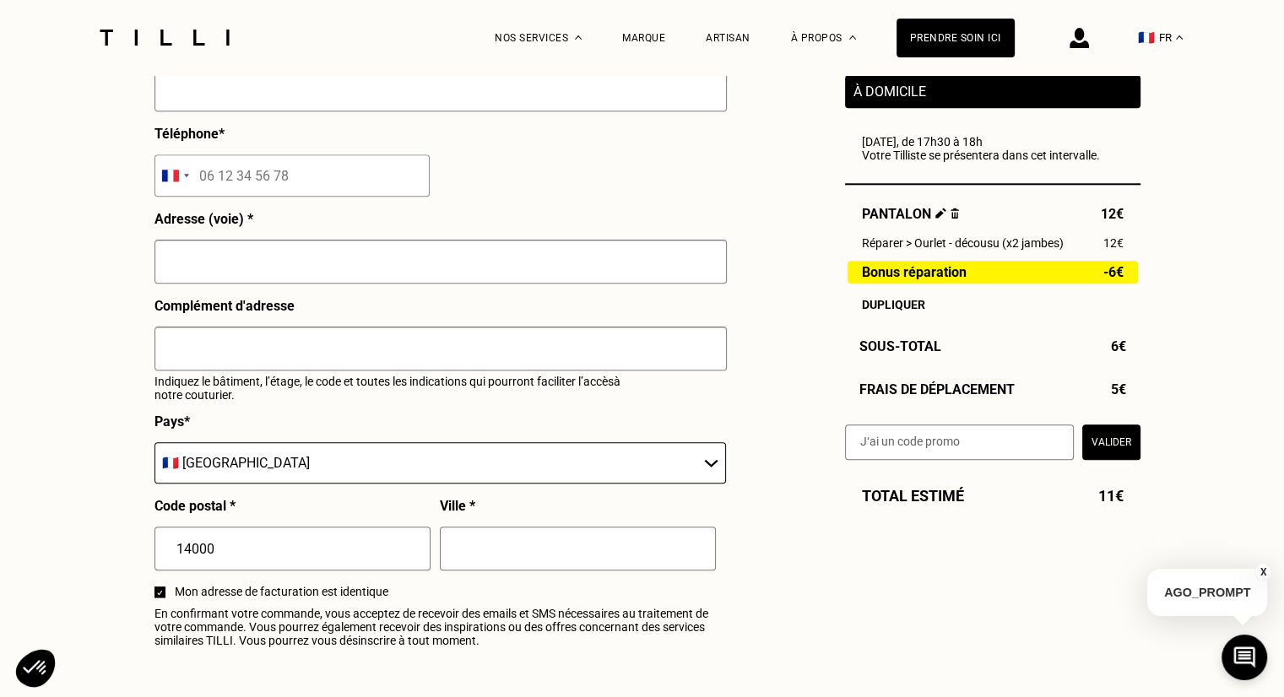
scroll to position [1773, 0]
